Goal: Entertainment & Leisure: Consume media (video, audio)

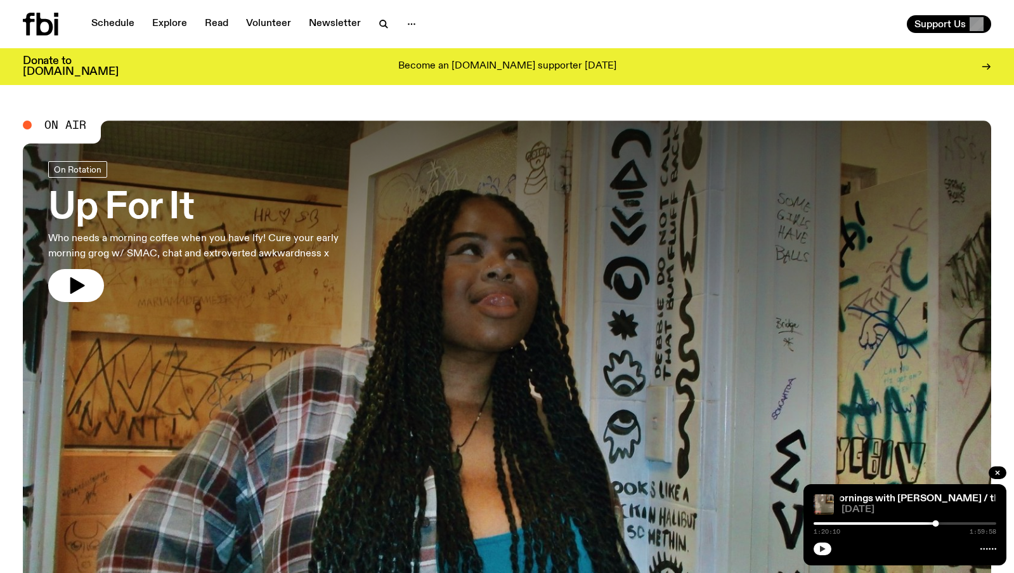
click at [821, 554] on button "button" at bounding box center [823, 548] width 18 height 13
click at [84, 165] on span "On Rotation" at bounding box center [78, 169] width 48 height 10
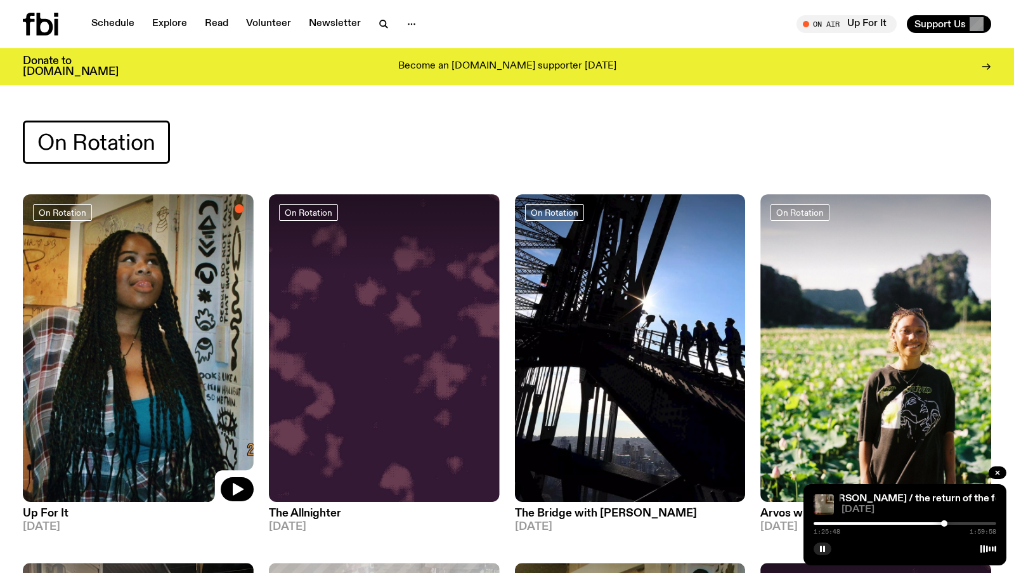
click at [172, 259] on div at bounding box center [138, 232] width 231 height 77
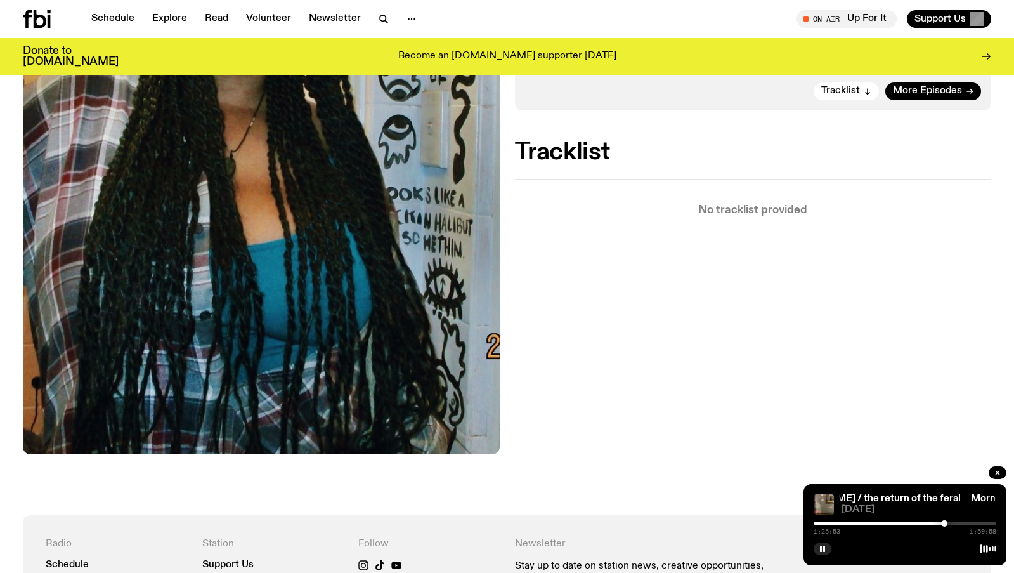
scroll to position [209, 0]
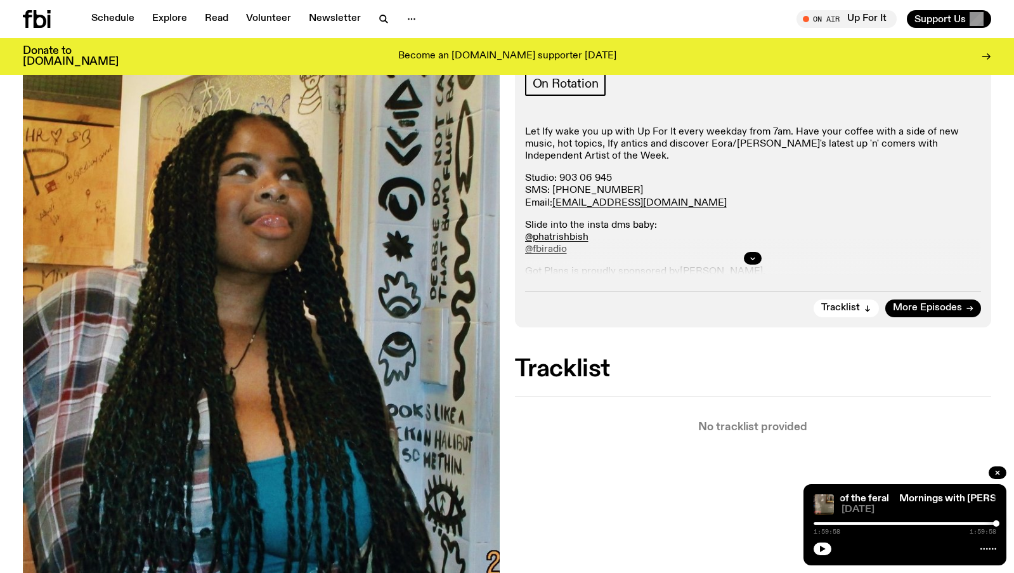
click at [114, 131] on img at bounding box center [261, 353] width 477 height 635
click at [820, 552] on button "button" at bounding box center [823, 548] width 18 height 13
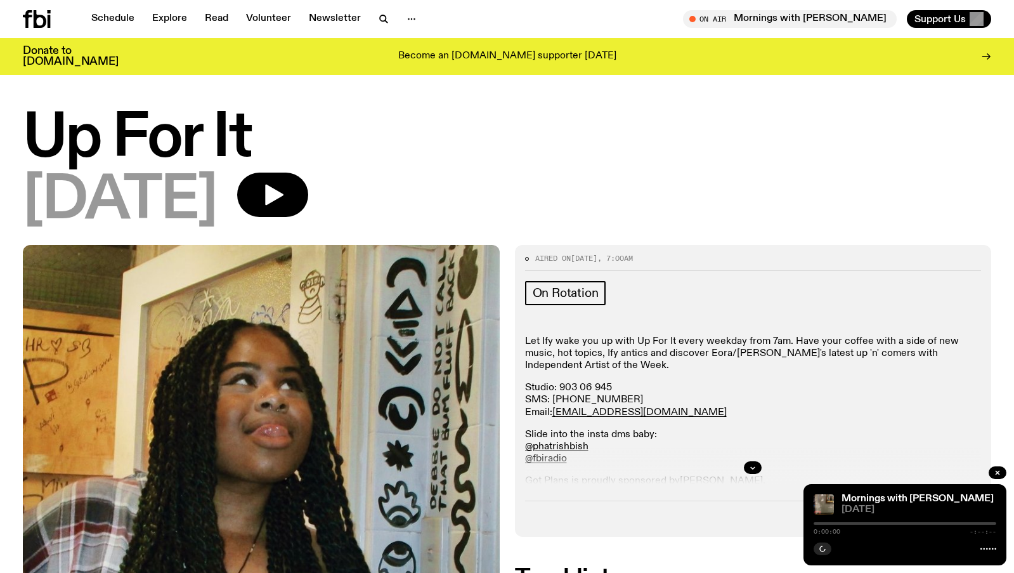
scroll to position [352, 0]
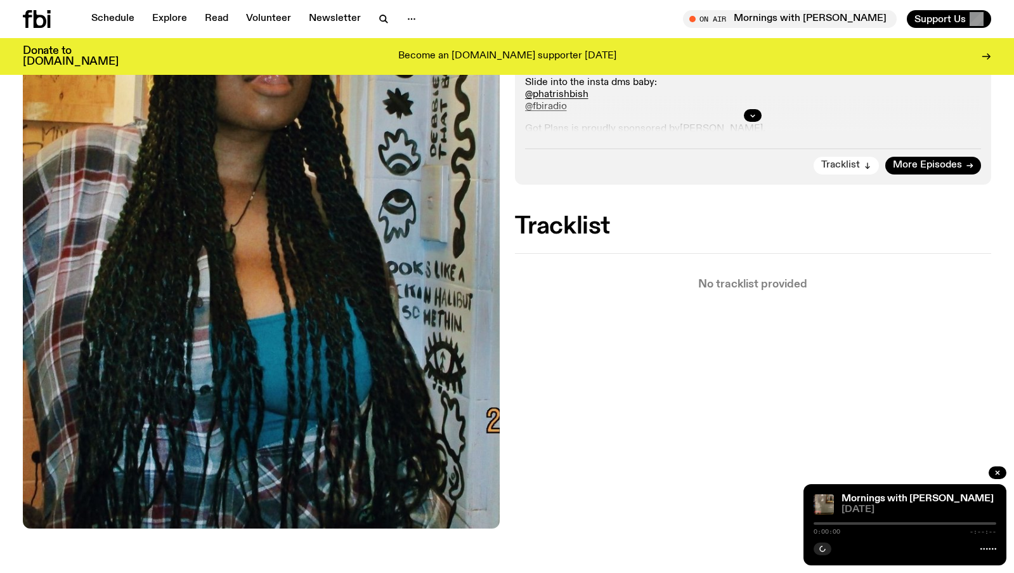
click at [860, 166] on span "Tracklist" at bounding box center [840, 165] width 39 height 10
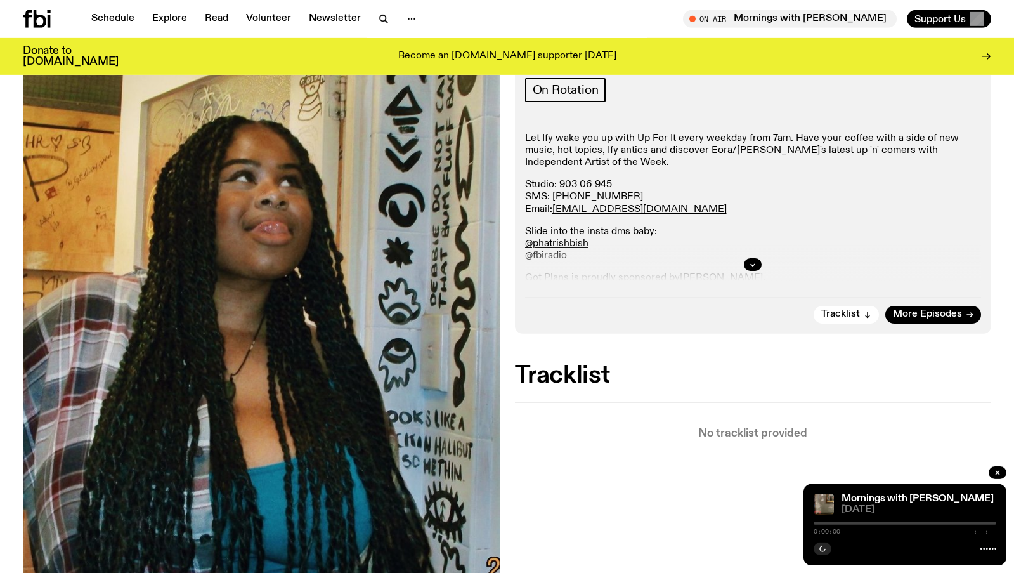
scroll to position [130, 0]
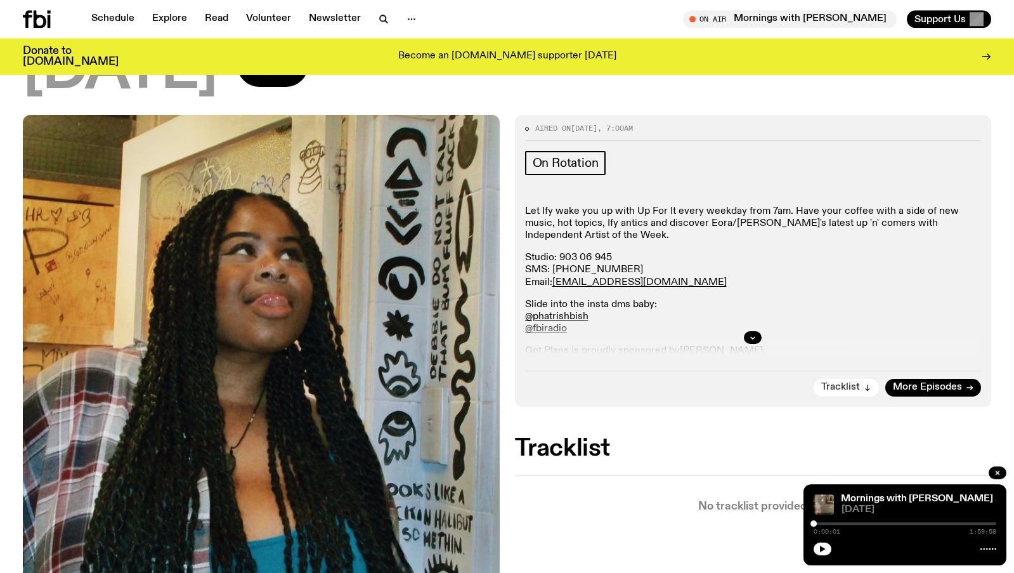
click at [857, 380] on button "Tracklist" at bounding box center [846, 388] width 65 height 18
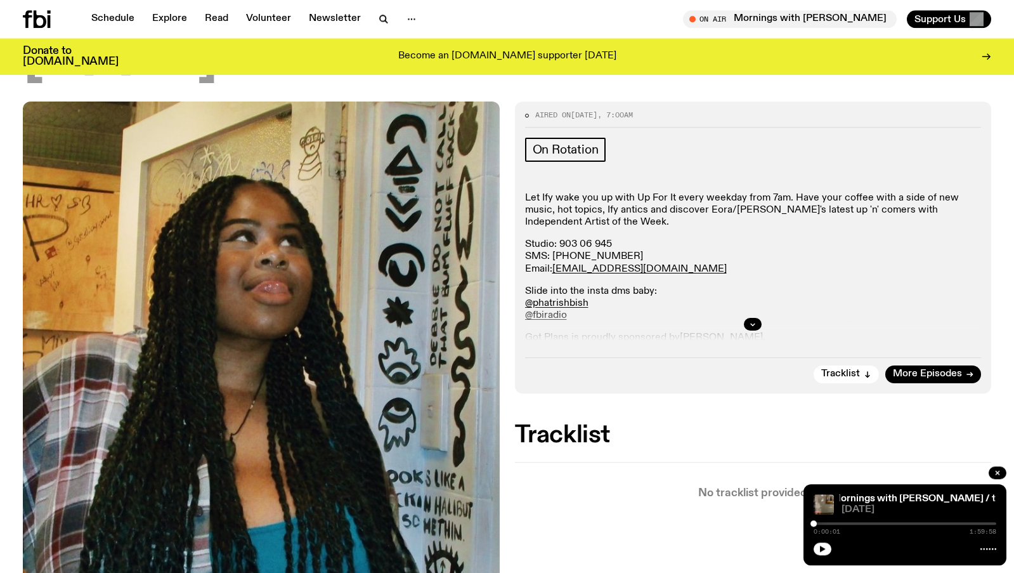
scroll to position [129, 0]
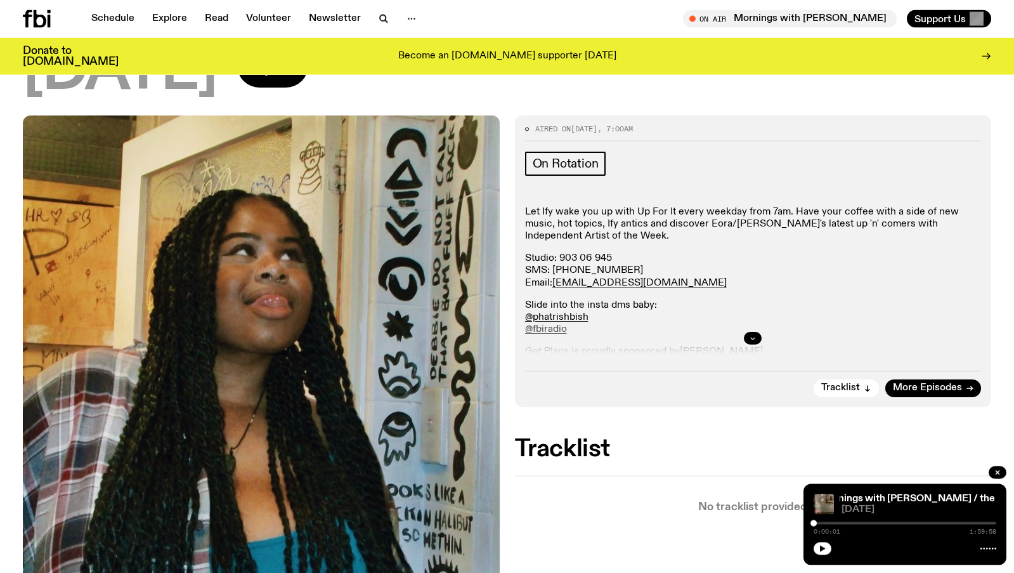
click at [750, 335] on icon "button" at bounding box center [753, 338] width 8 height 8
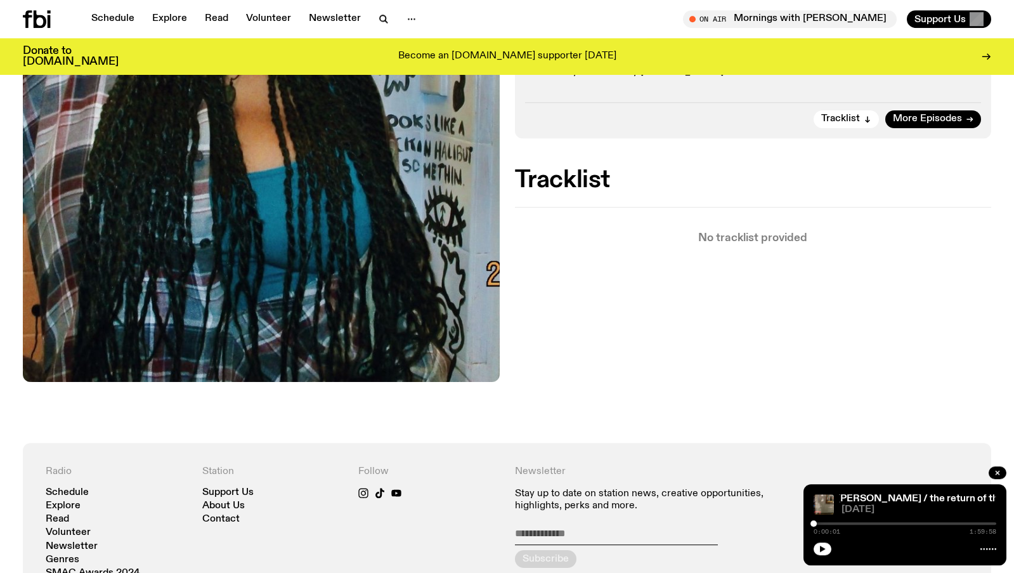
scroll to position [419, 0]
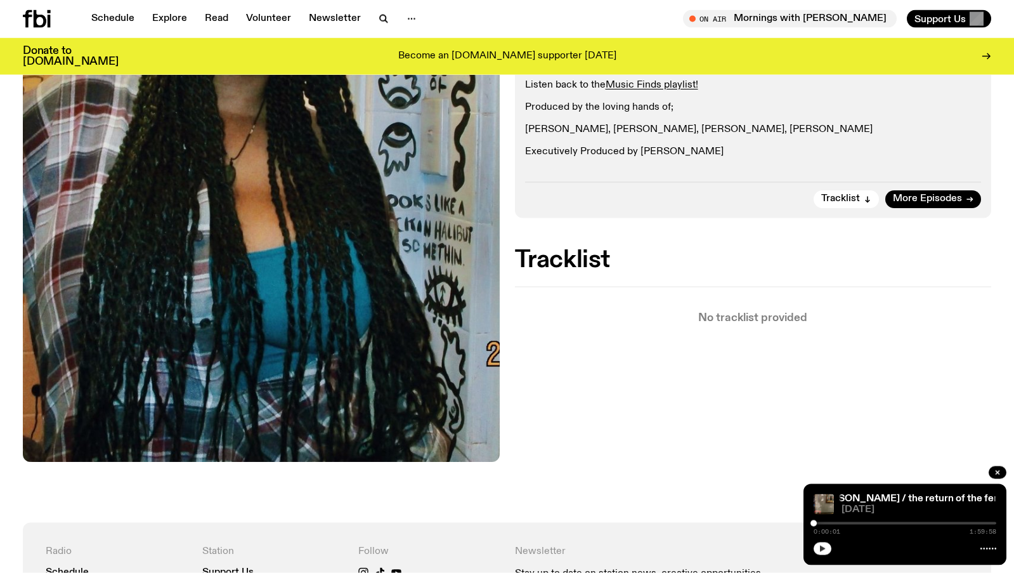
click at [825, 549] on icon "button" at bounding box center [823, 548] width 6 height 6
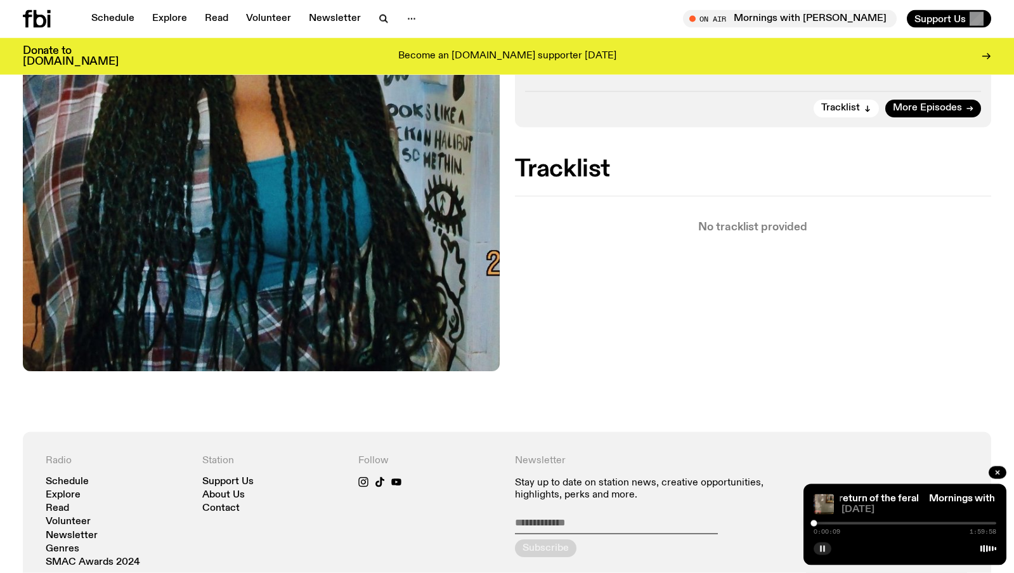
scroll to position [262, 0]
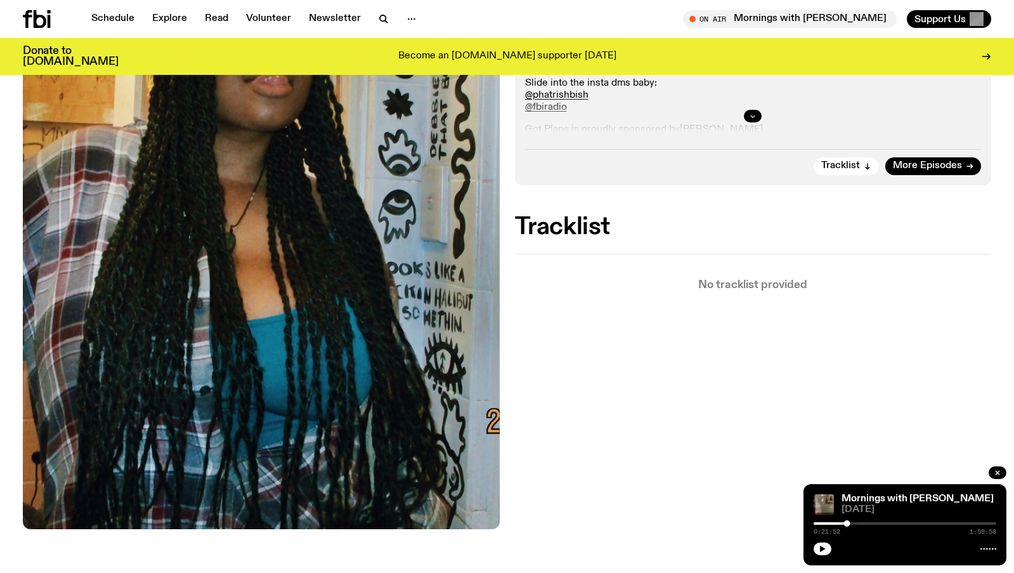
scroll to position [352, 0]
click at [746, 112] on button "button" at bounding box center [753, 115] width 18 height 13
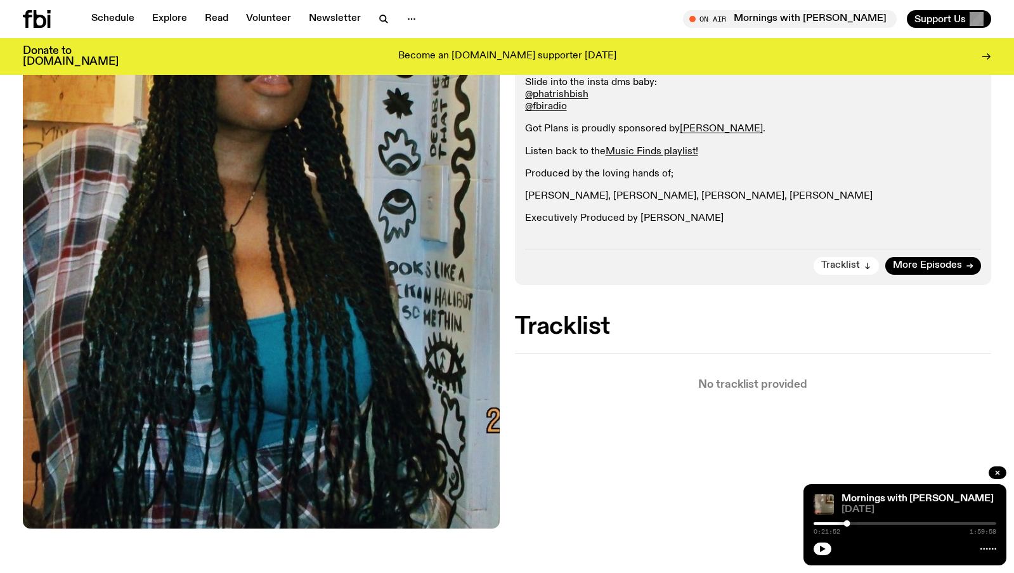
click at [847, 267] on span "Tracklist" at bounding box center [840, 266] width 39 height 10
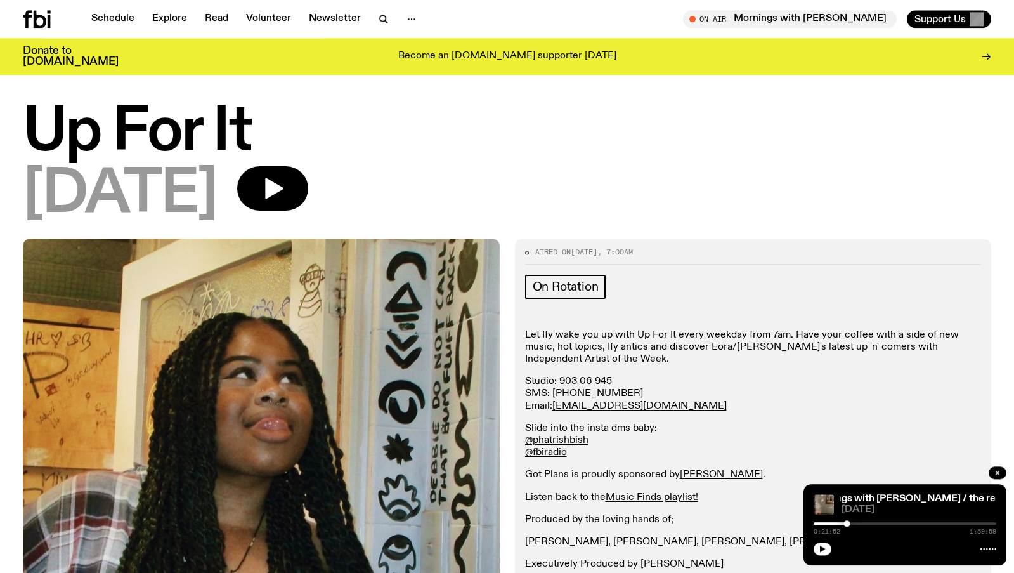
scroll to position [0, 0]
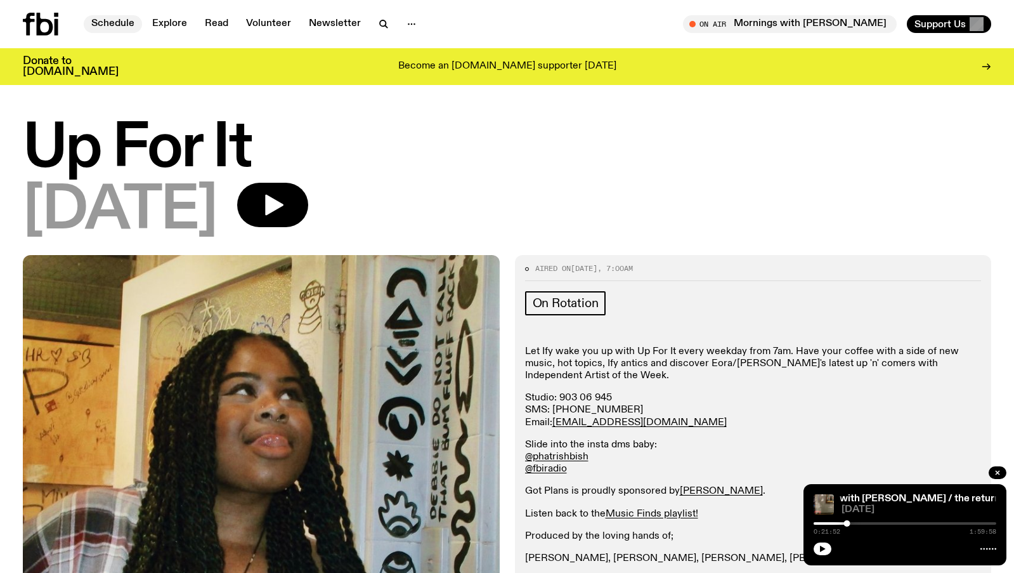
click at [108, 24] on link "Schedule" at bounding box center [113, 24] width 58 height 18
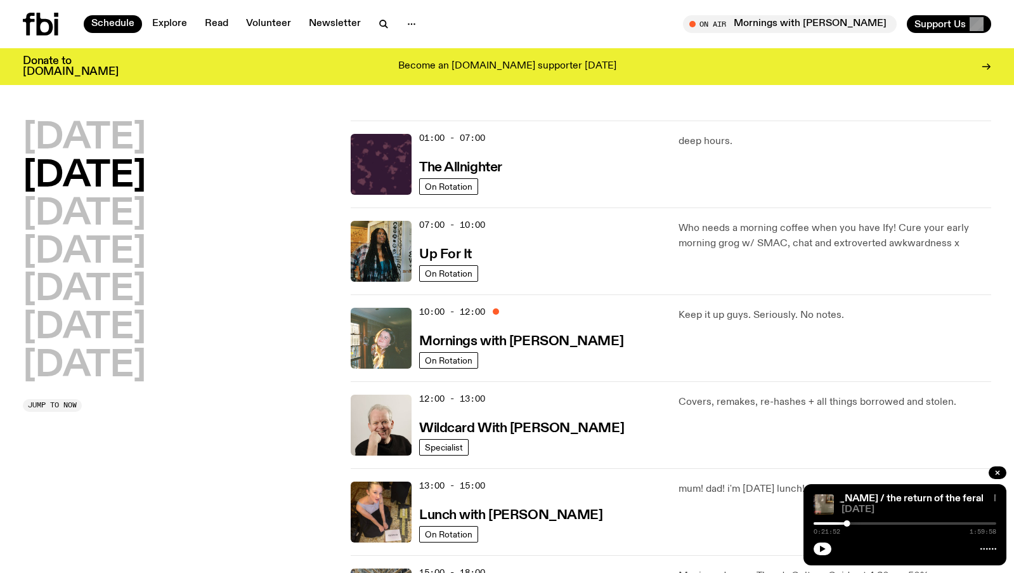
click at [400, 329] on img at bounding box center [381, 338] width 61 height 61
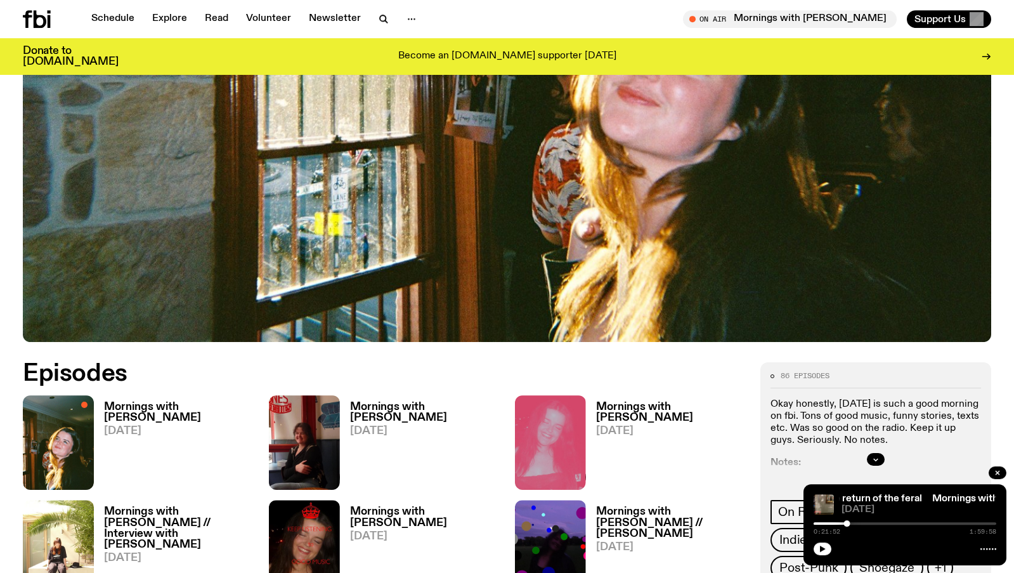
scroll to position [578, 0]
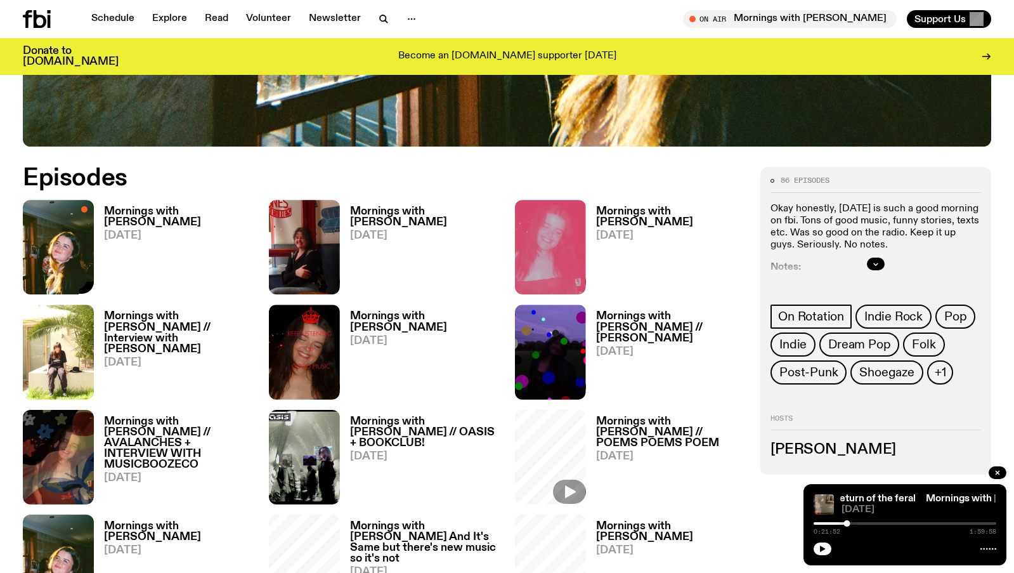
click at [63, 245] on img at bounding box center [58, 247] width 71 height 95
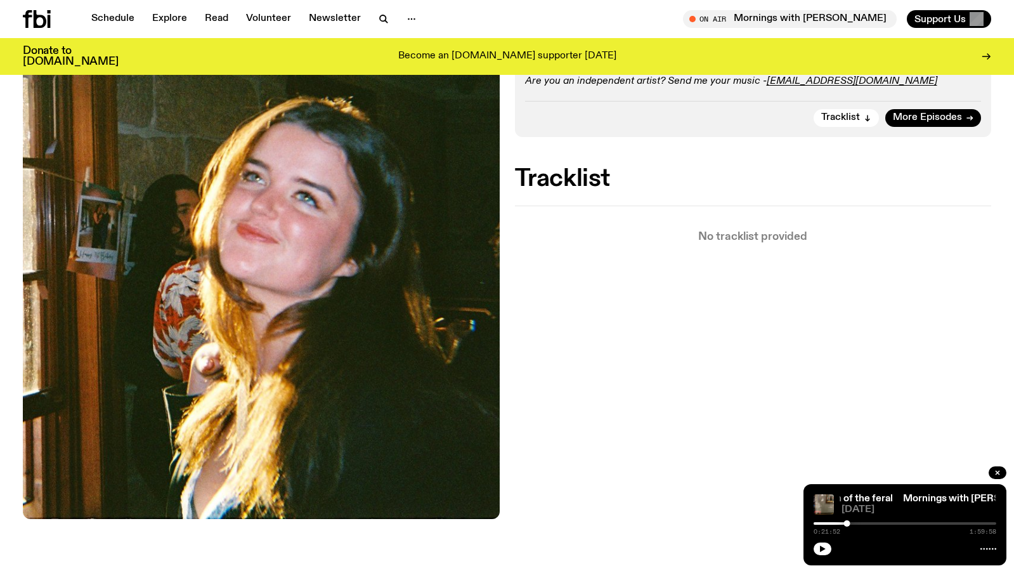
scroll to position [217, 0]
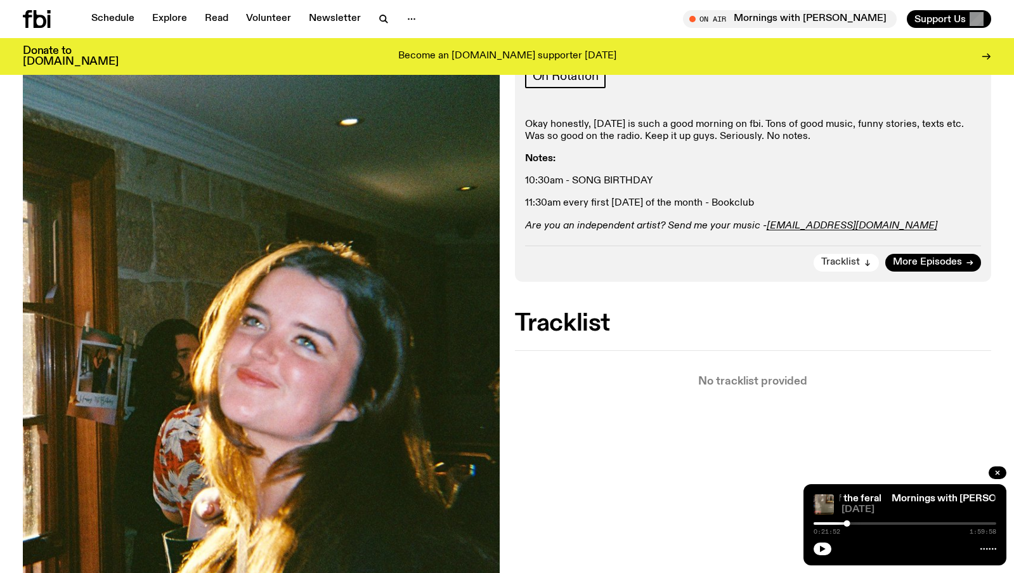
click at [845, 262] on span "Tracklist" at bounding box center [840, 263] width 39 height 10
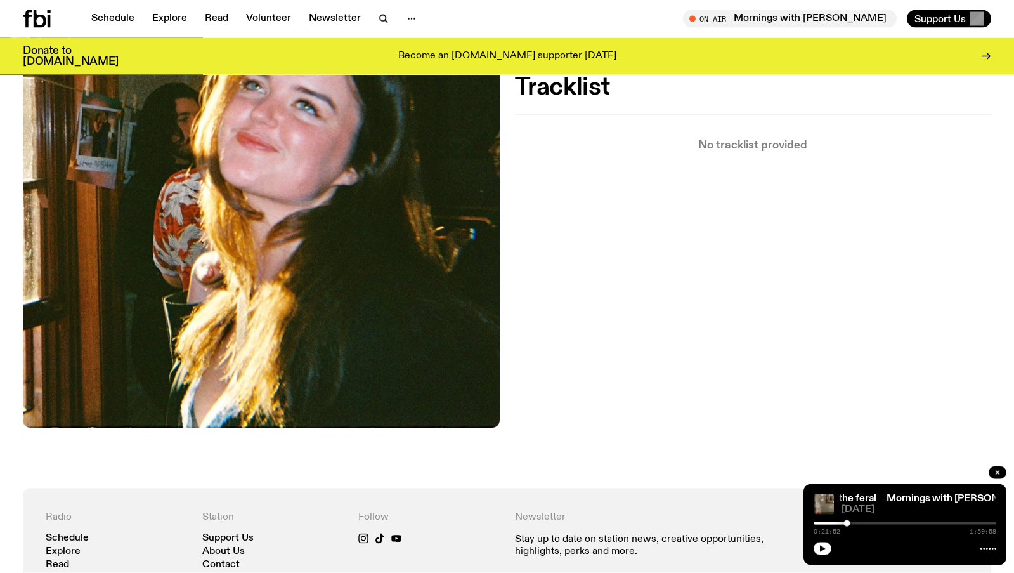
scroll to position [454, 0]
click at [819, 554] on button "button" at bounding box center [823, 548] width 18 height 13
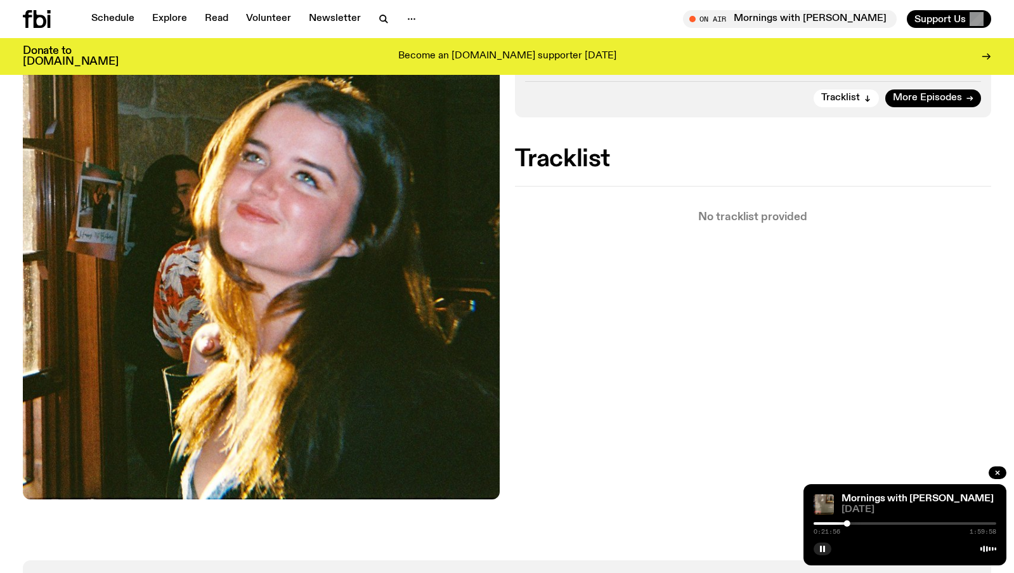
scroll to position [0, 0]
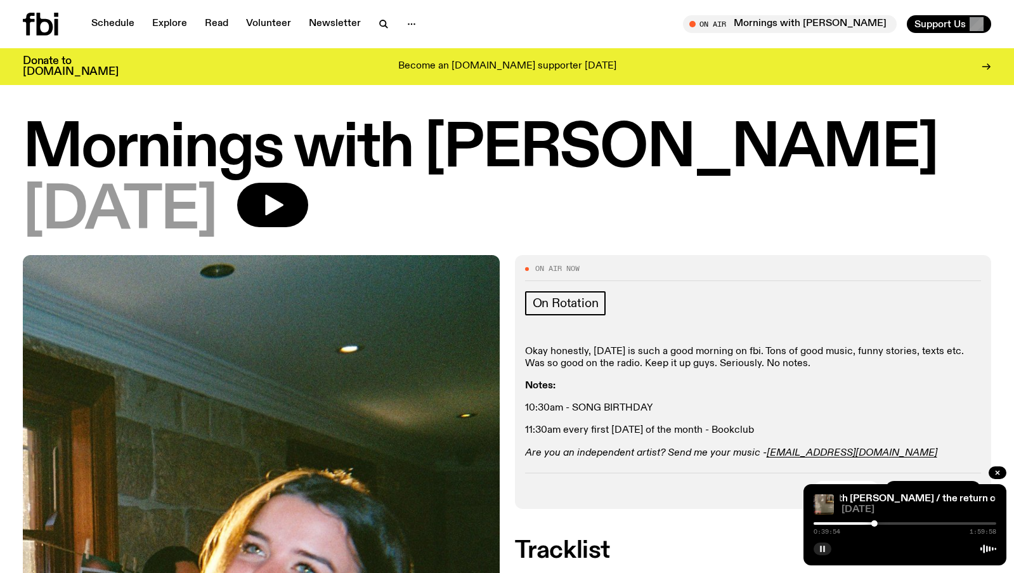
click at [819, 546] on button "button" at bounding box center [823, 548] width 18 height 13
